Goal: Information Seeking & Learning: Learn about a topic

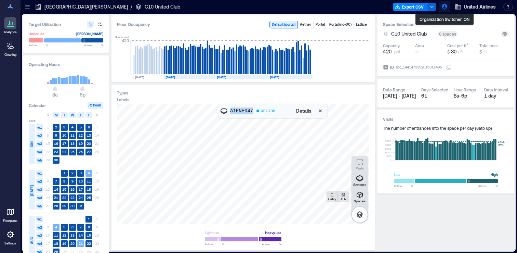
click at [446, 7] on icon "button" at bounding box center [445, 7] width 6 height 6
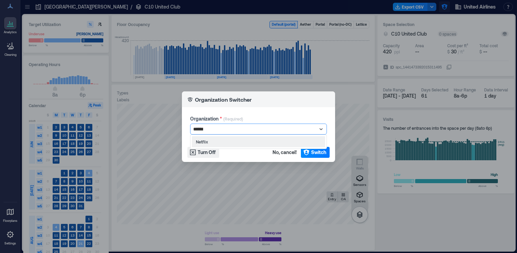
type input "*******"
click at [321, 153] on span "Switch" at bounding box center [318, 152] width 15 height 7
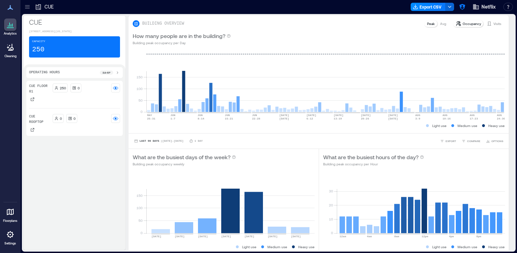
click at [28, 8] on icon at bounding box center [27, 6] width 7 height 7
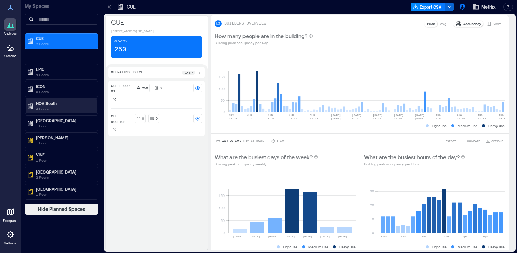
click at [50, 106] on p "4 Floors" at bounding box center [64, 108] width 57 height 5
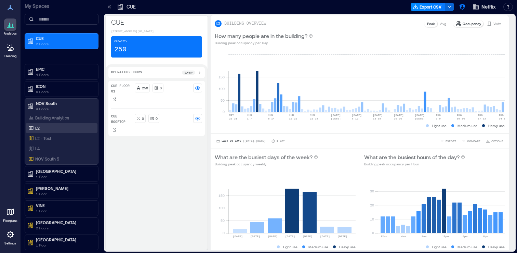
click at [57, 126] on div "L2" at bounding box center [60, 128] width 66 height 7
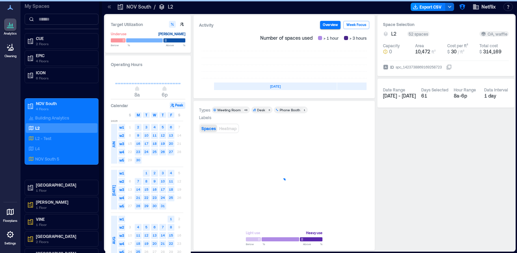
scroll to position [0, 205]
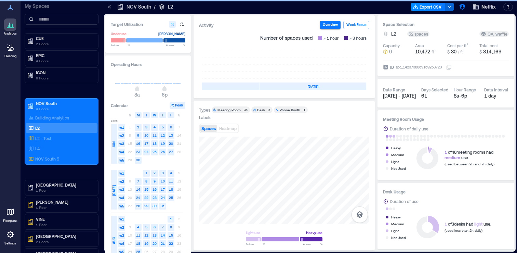
click at [452, 66] on icon at bounding box center [449, 66] width 5 height 5
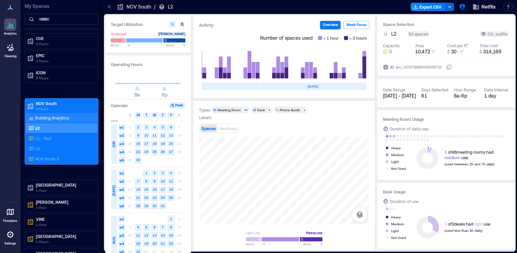
click at [62, 117] on p "Building Analytics" at bounding box center [52, 117] width 34 height 5
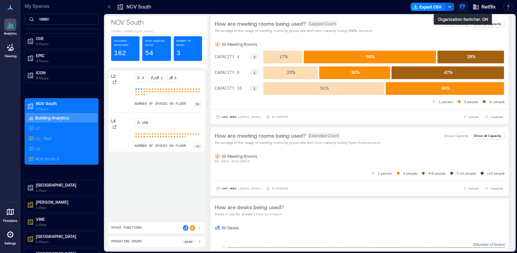
click at [464, 6] on icon "button" at bounding box center [463, 7] width 6 height 6
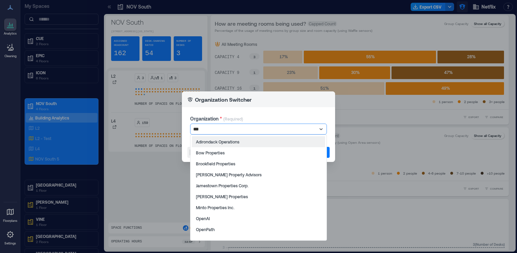
type input "****"
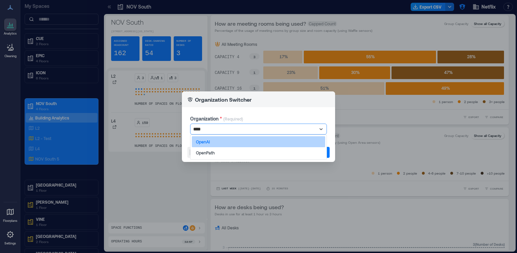
click at [294, 145] on div "OpenAI" at bounding box center [258, 141] width 133 height 11
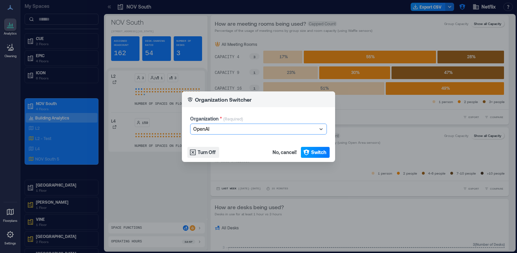
click at [315, 157] on button "Switch" at bounding box center [315, 152] width 29 height 11
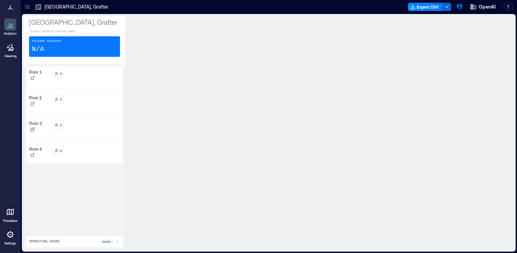
click at [31, 129] on icon at bounding box center [32, 129] width 4 height 4
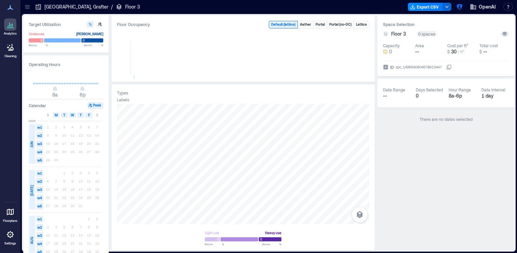
click at [452, 67] on icon at bounding box center [449, 66] width 5 height 5
click at [432, 68] on div "spc_1496540904578613447" at bounding box center [419, 67] width 48 height 7
click at [447, 68] on button "ID spc_1496540904578613447" at bounding box center [449, 66] width 5 height 5
click at [28, 9] on icon at bounding box center [27, 6] width 7 height 7
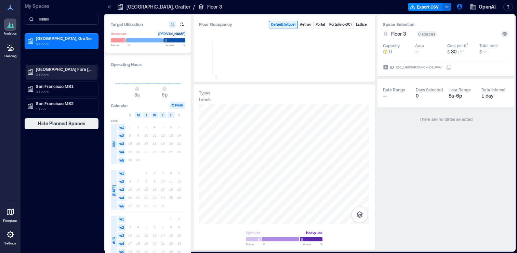
click at [73, 74] on p "3 Floors" at bounding box center [64, 74] width 57 height 5
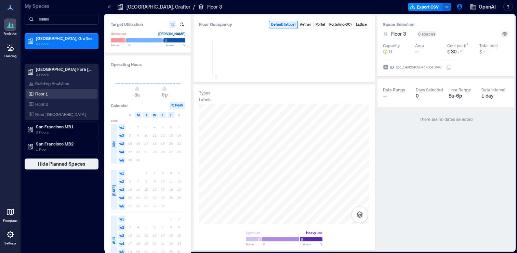
click at [59, 93] on div "Floor 1" at bounding box center [60, 93] width 66 height 7
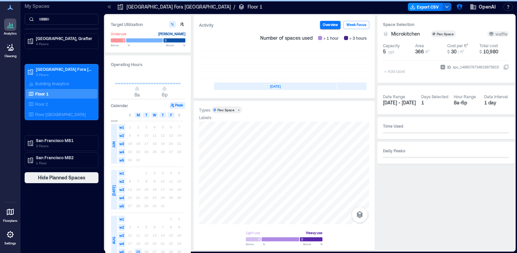
scroll to position [0, 205]
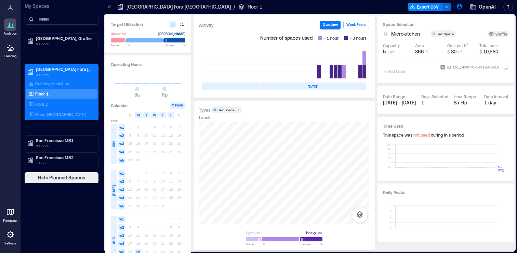
click at [506, 66] on icon at bounding box center [506, 66] width 5 height 5
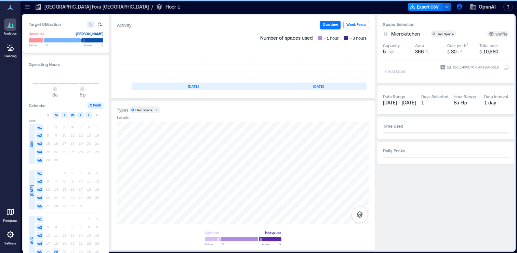
scroll to position [0, 123]
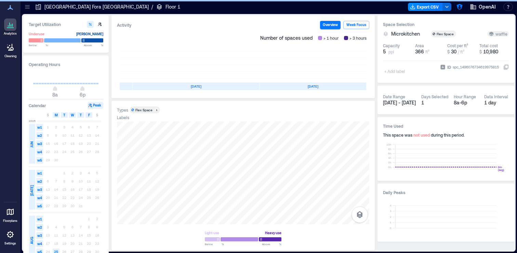
click at [31, 8] on div at bounding box center [27, 6] width 11 height 11
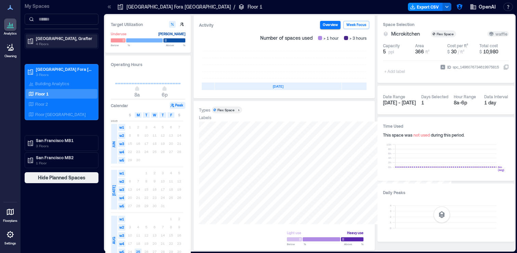
click at [51, 41] on p "Dublin, Grafter" at bounding box center [64, 38] width 57 height 5
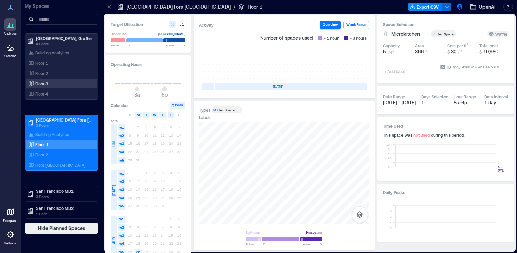
click at [55, 84] on div "Floor 3" at bounding box center [60, 83] width 66 height 7
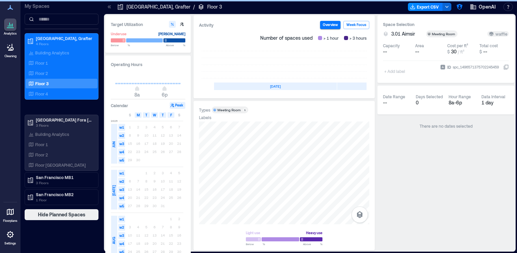
scroll to position [0, 205]
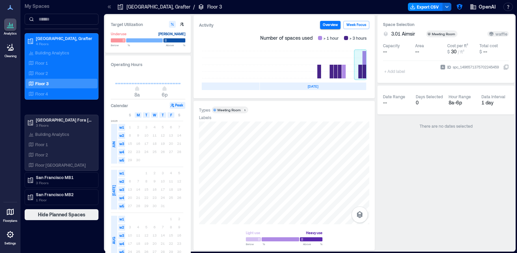
click at [363, 74] on rect at bounding box center [361, 64] width 12 height 27
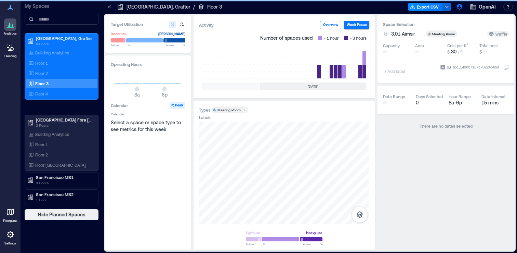
click at [109, 7] on icon at bounding box center [109, 6] width 7 height 7
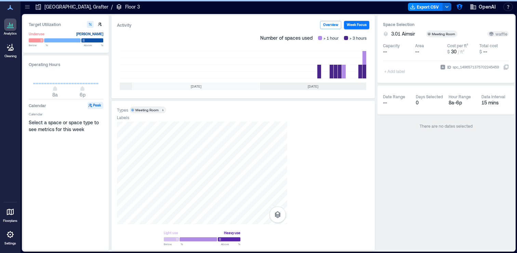
scroll to position [0, 123]
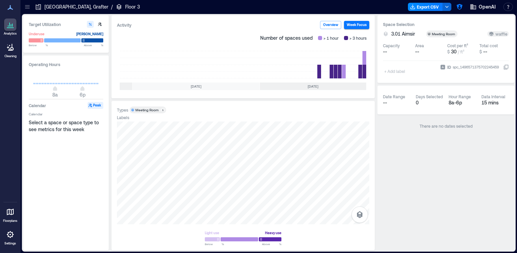
click at [149, 110] on div "Meeting Room" at bounding box center [147, 109] width 23 height 5
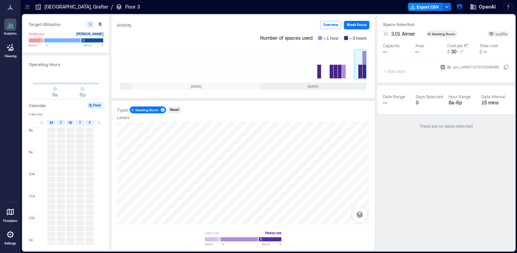
click at [365, 72] on rect at bounding box center [361, 64] width 12 height 27
click at [365, 59] on rect at bounding box center [361, 64] width 12 height 27
click at [155, 111] on div "Meeting Room" at bounding box center [147, 109] width 23 height 5
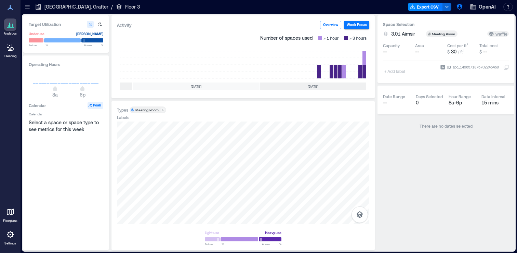
click at [159, 111] on span "Meeting Room 1" at bounding box center [148, 109] width 34 height 5
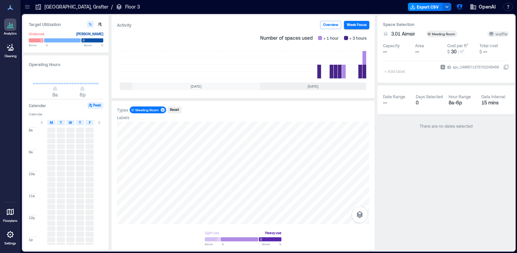
click at [28, 8] on icon at bounding box center [27, 8] width 4 height 1
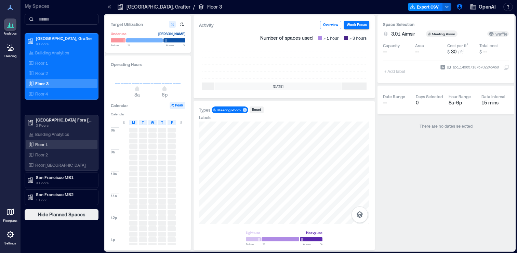
click at [50, 143] on div "Floor 1" at bounding box center [60, 144] width 66 height 7
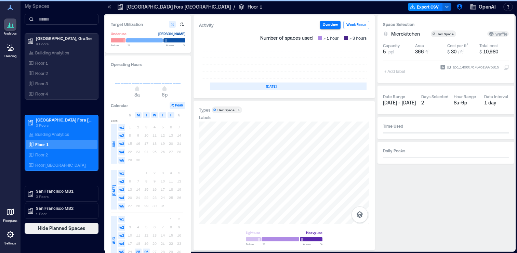
scroll to position [0, 205]
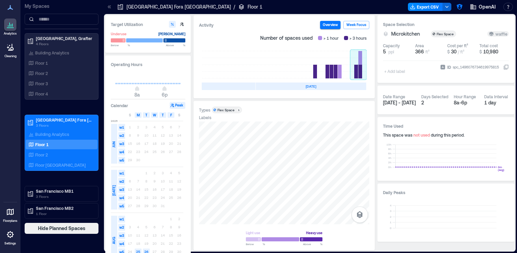
click at [357, 68] on rect at bounding box center [358, 64] width 16 height 27
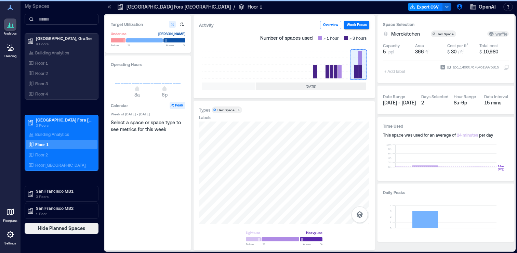
click at [223, 110] on div "Flex Space" at bounding box center [226, 109] width 17 height 5
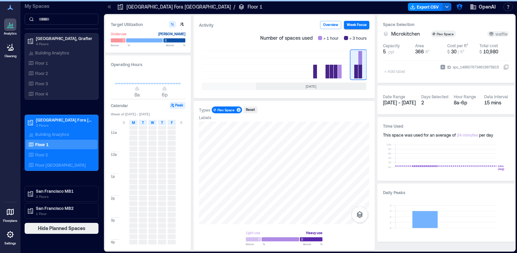
scroll to position [102, 0]
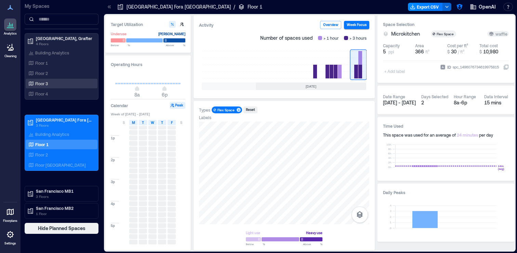
click at [65, 82] on div "Floor 3" at bounding box center [60, 83] width 66 height 7
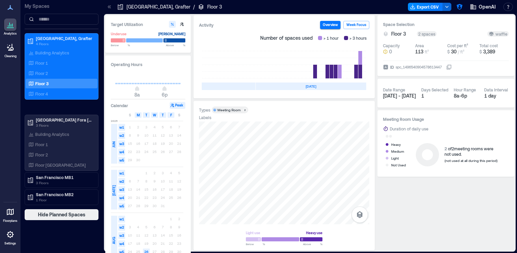
click at [228, 109] on div "Meeting Room" at bounding box center [229, 109] width 23 height 5
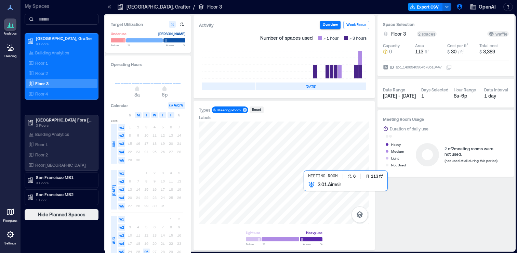
click at [309, 186] on div at bounding box center [284, 172] width 170 height 103
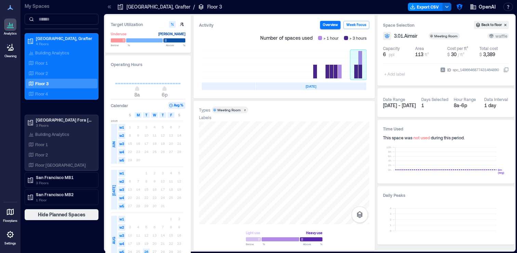
click at [359, 74] on rect at bounding box center [358, 64] width 16 height 27
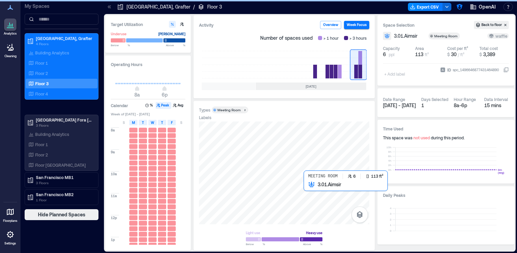
click at [308, 187] on div at bounding box center [284, 172] width 170 height 103
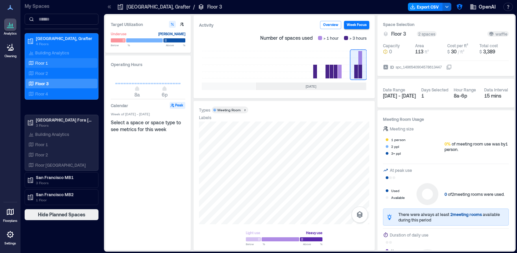
click at [59, 65] on div "Floor 1" at bounding box center [60, 63] width 66 height 7
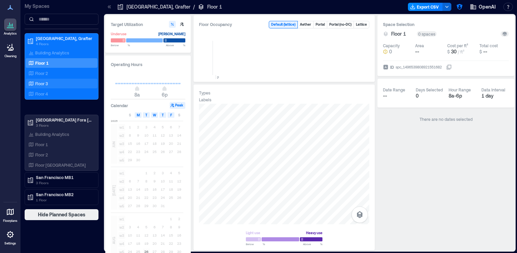
click at [57, 82] on div "Floor 3" at bounding box center [60, 83] width 66 height 7
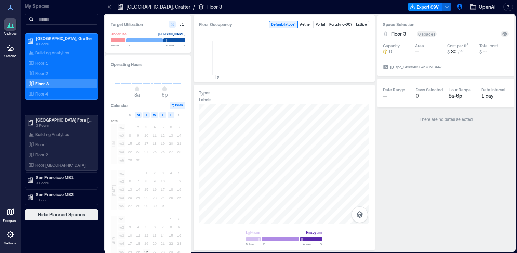
click at [107, 7] on icon at bounding box center [109, 6] width 7 height 7
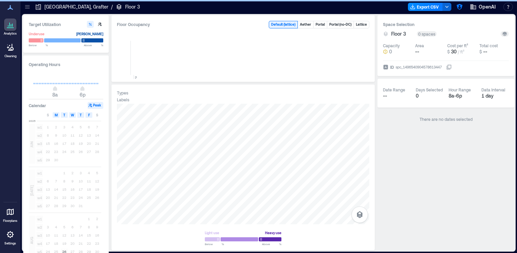
click at [29, 4] on icon at bounding box center [27, 6] width 7 height 7
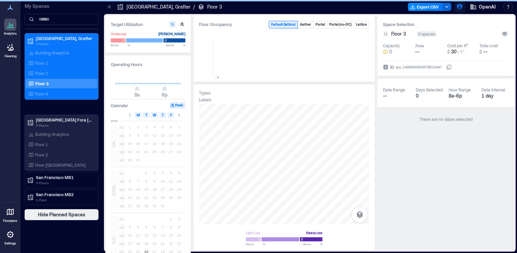
click at [457, 7] on icon "button" at bounding box center [460, 6] width 7 height 7
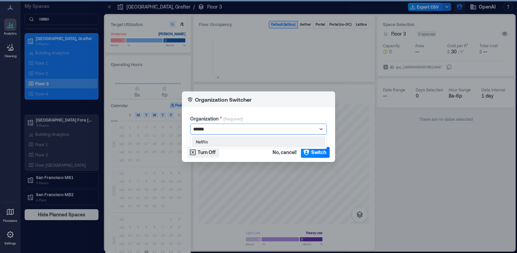
type input "*******"
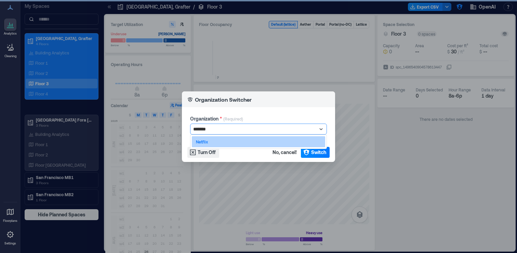
click at [298, 139] on div "Netflix" at bounding box center [258, 141] width 133 height 11
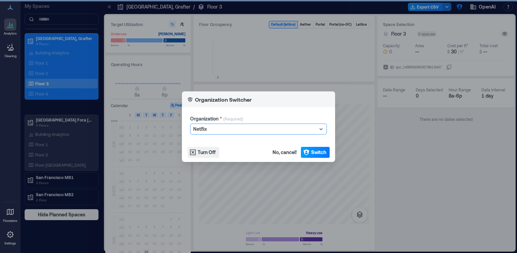
click at [311, 150] on span "Switch" at bounding box center [318, 152] width 15 height 7
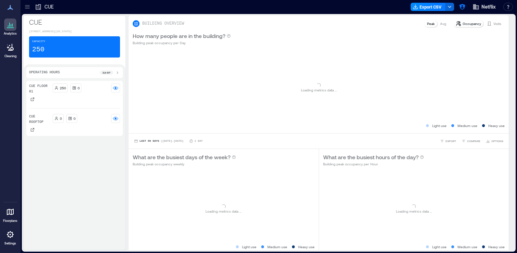
click at [31, 9] on div at bounding box center [27, 6] width 11 height 11
